Goal: Transaction & Acquisition: Purchase product/service

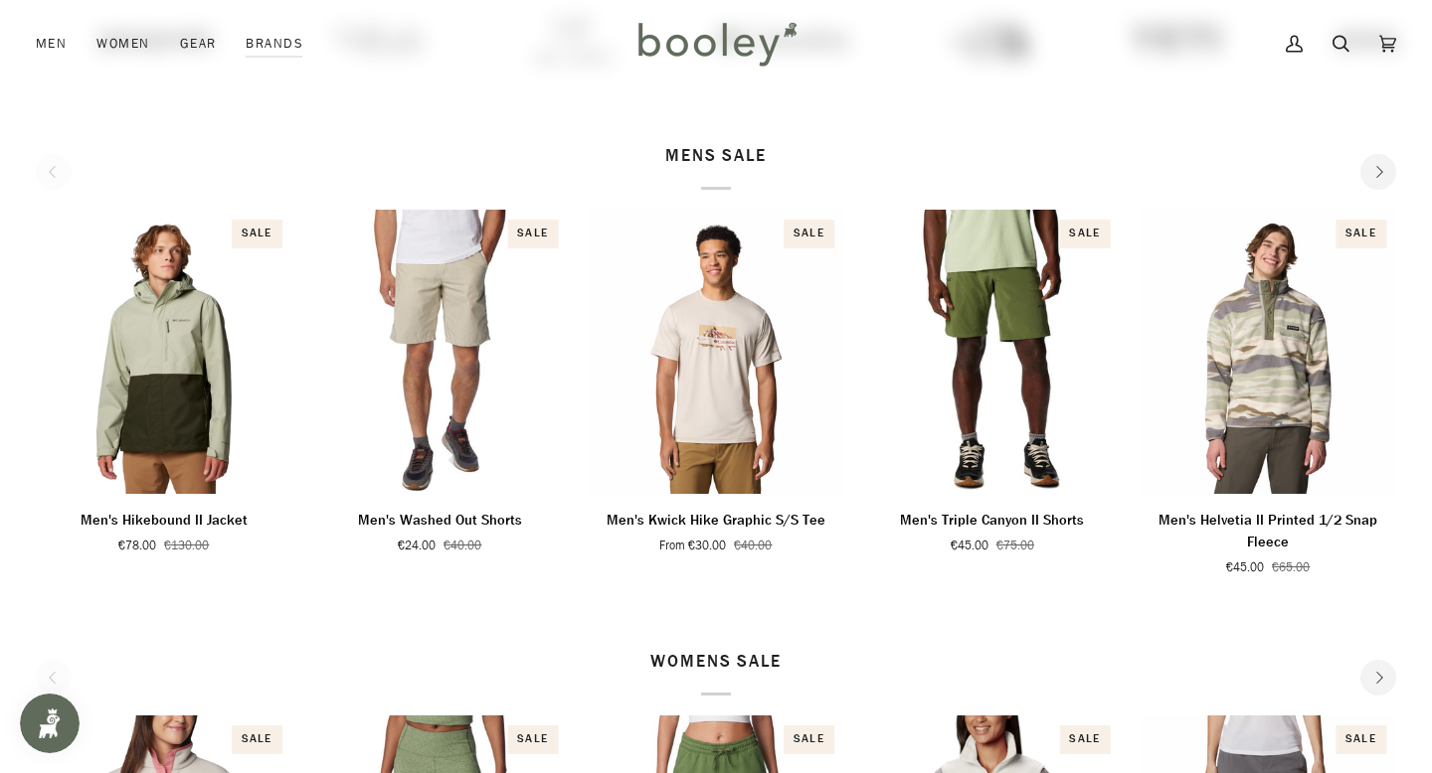
scroll to position [656, 0]
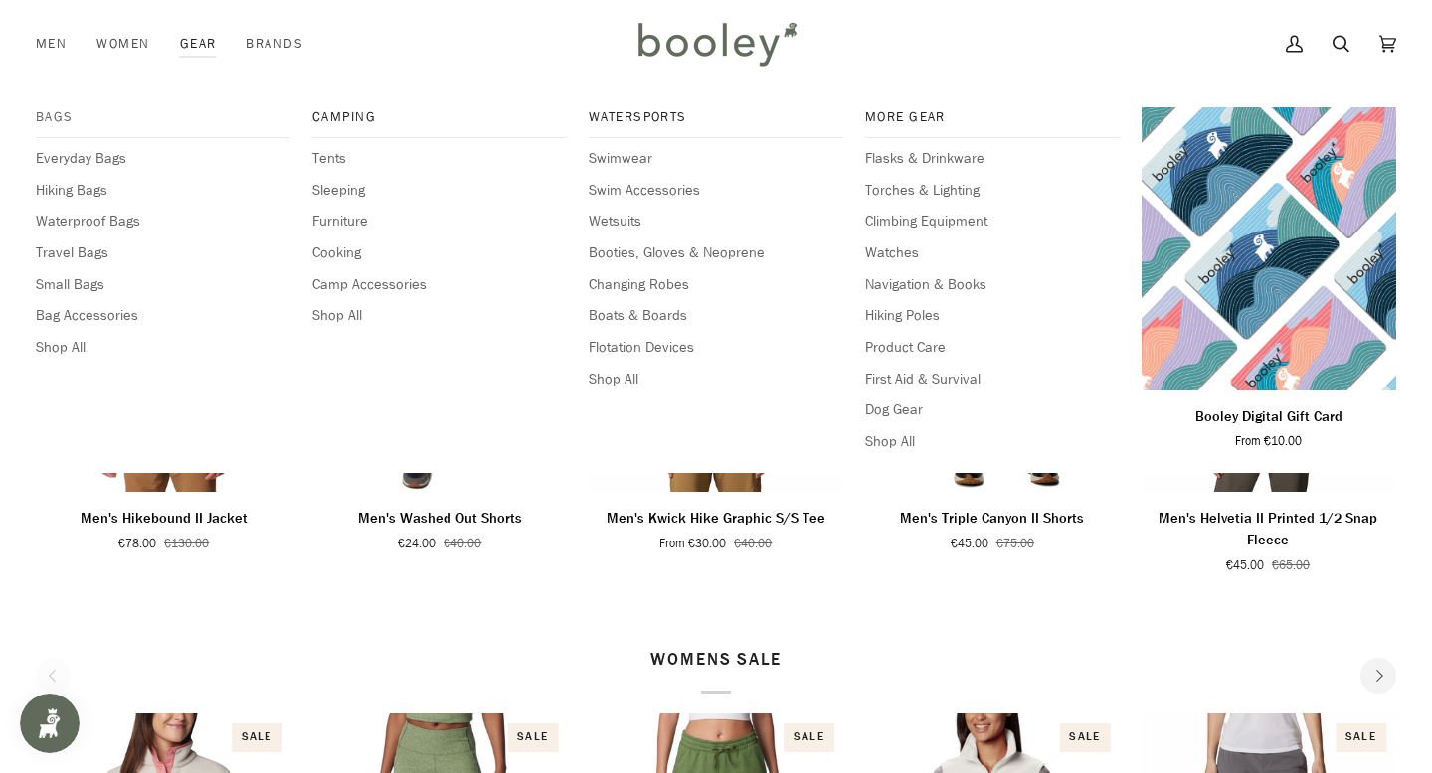
click at [61, 120] on span "Bags" at bounding box center [163, 117] width 255 height 20
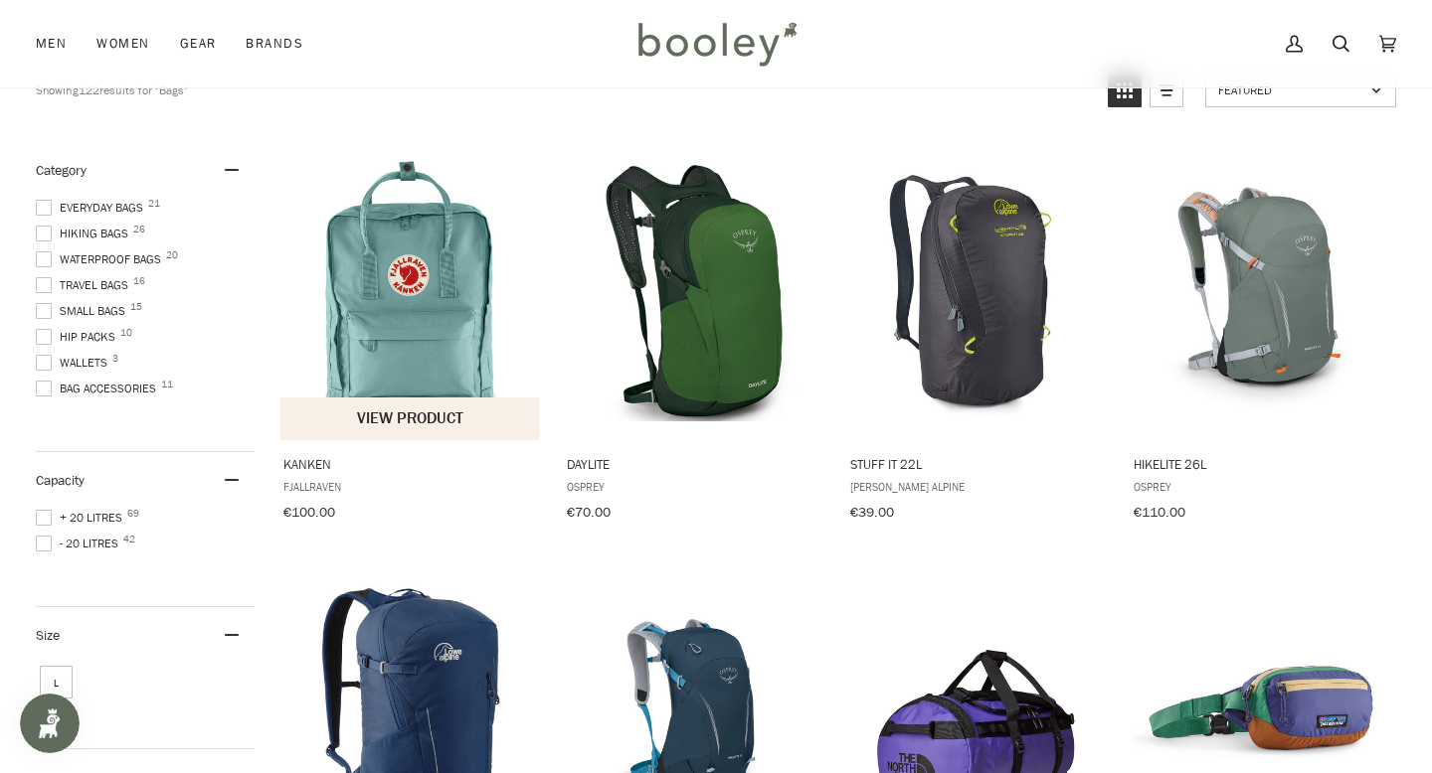
scroll to position [242, 0]
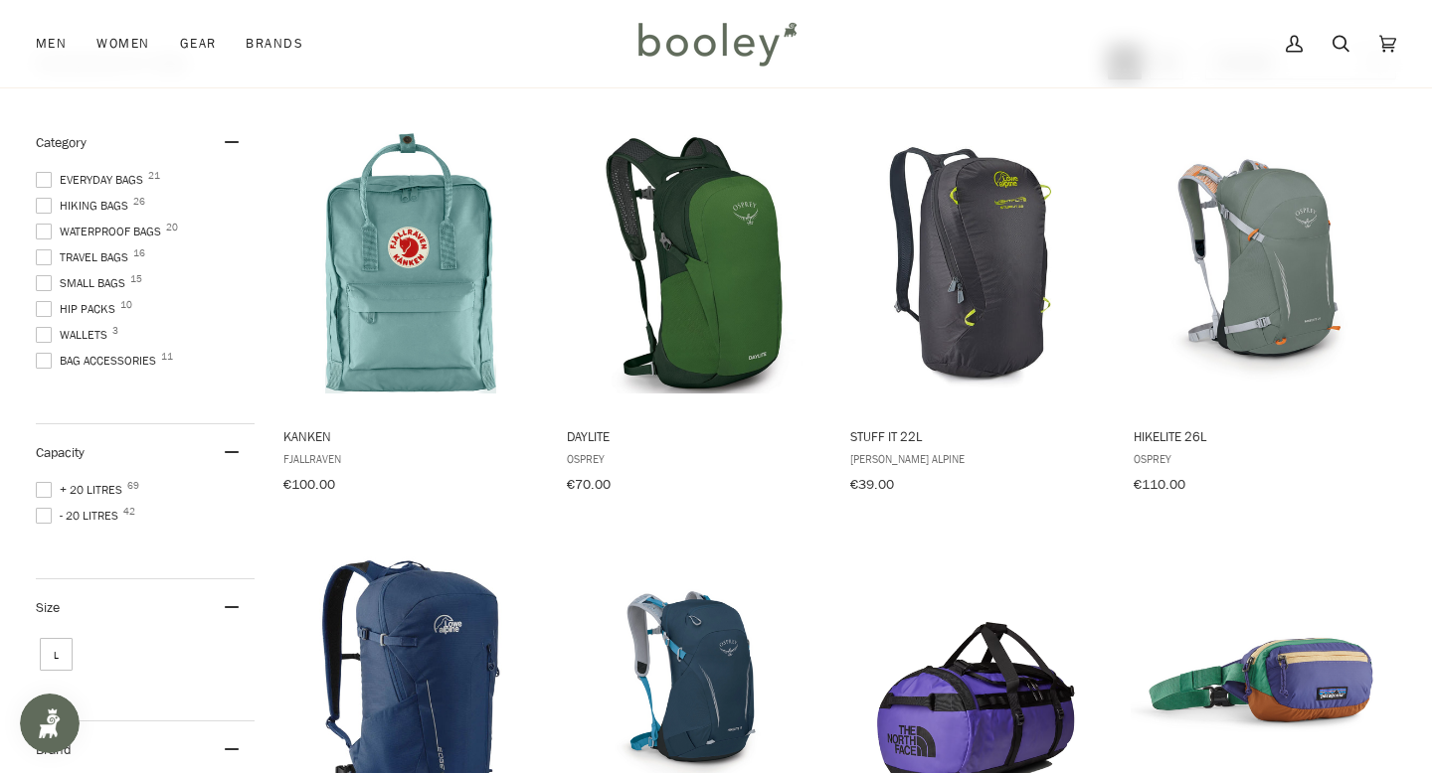
click at [117, 490] on span "+ 20 Litres 69" at bounding box center [82, 490] width 92 height 18
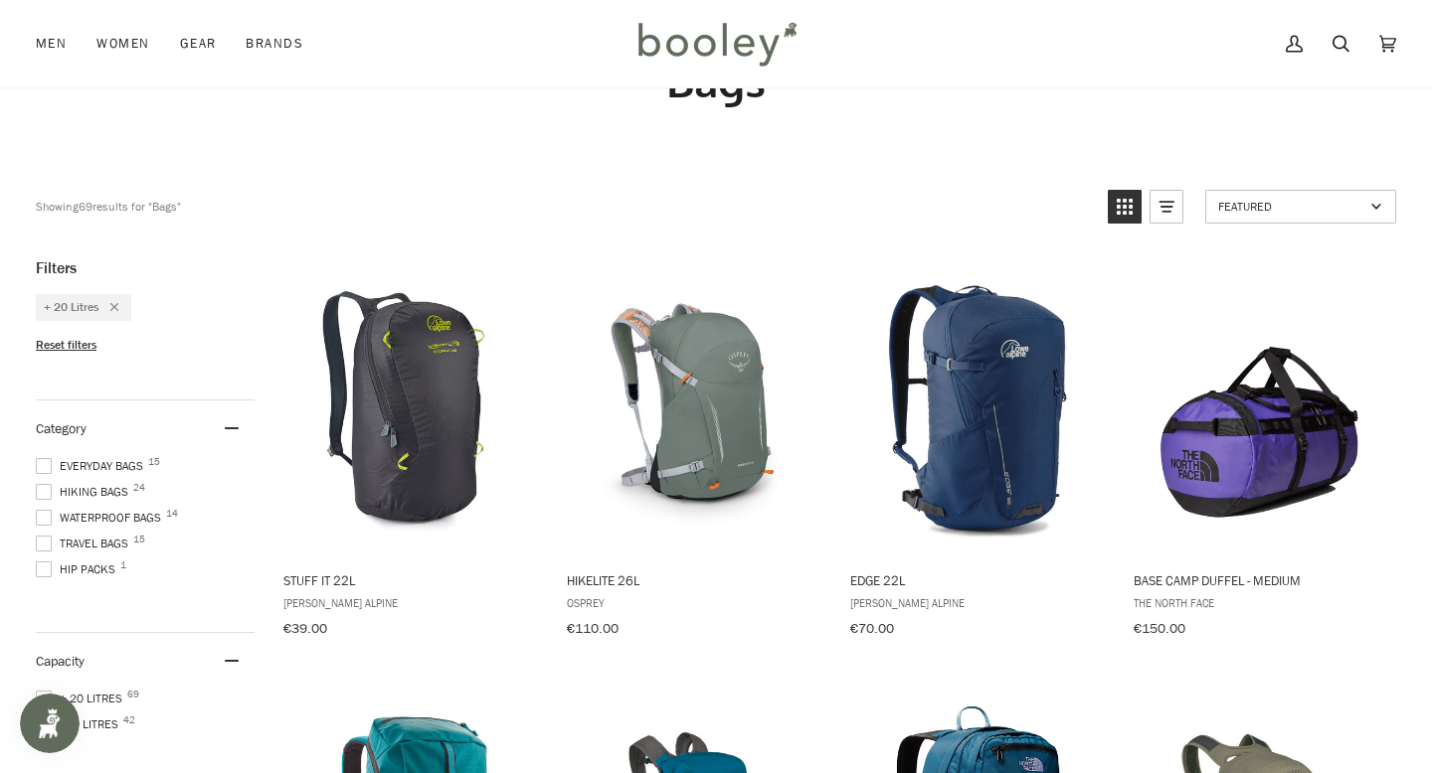
scroll to position [98, 0]
click at [228, 421] on div "Category" at bounding box center [145, 428] width 219 height 57
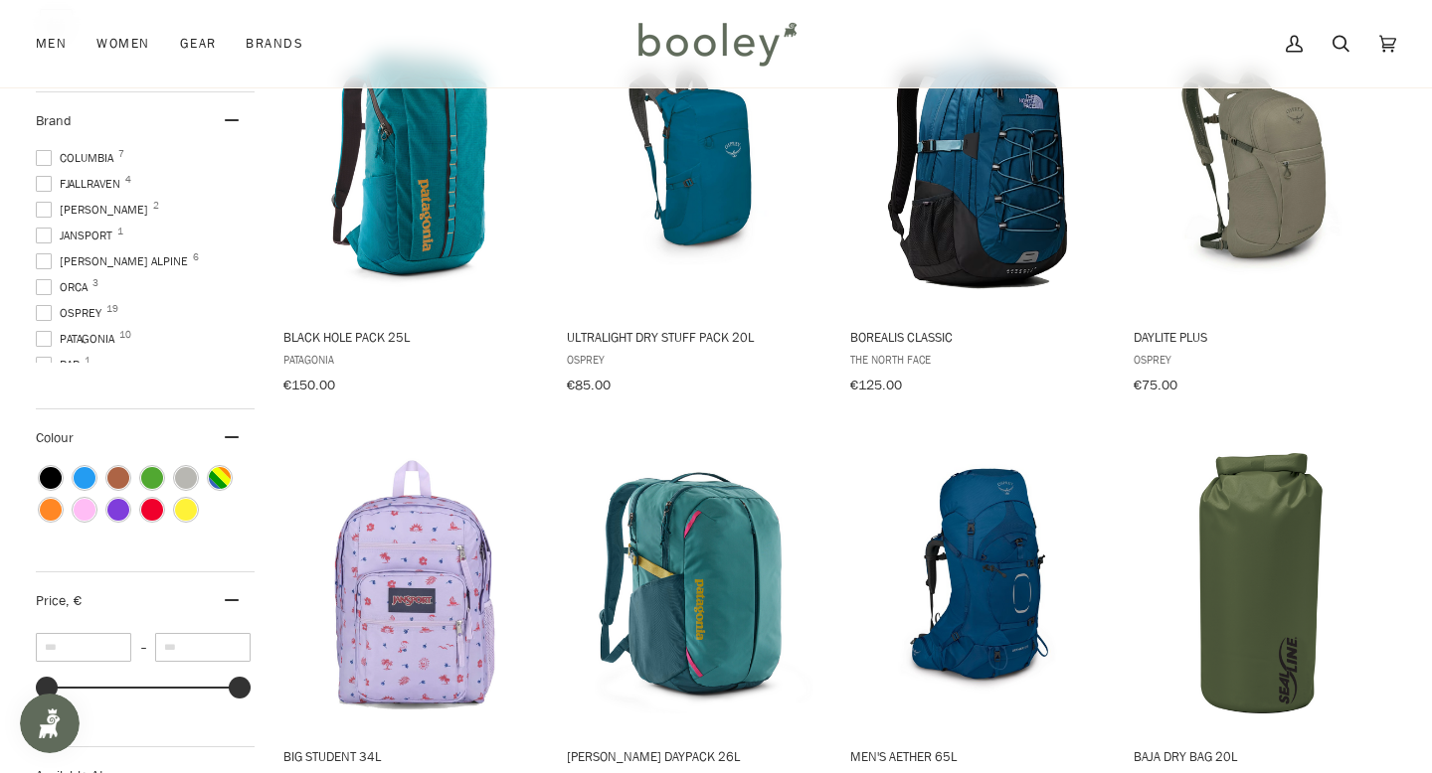
scroll to position [760, 0]
